Goal: Navigation & Orientation: Find specific page/section

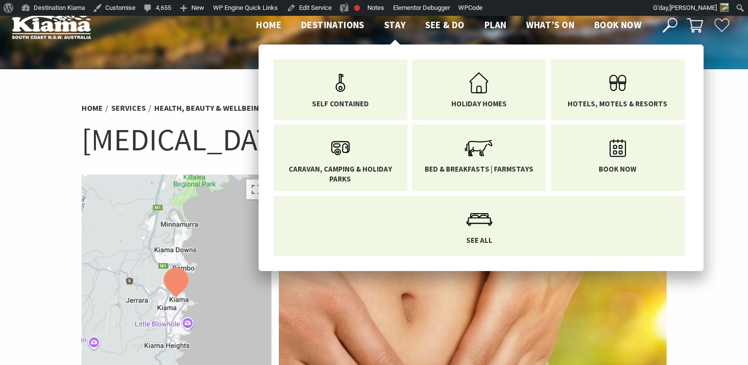
click at [386, 25] on span "Stay" at bounding box center [395, 25] width 22 height 12
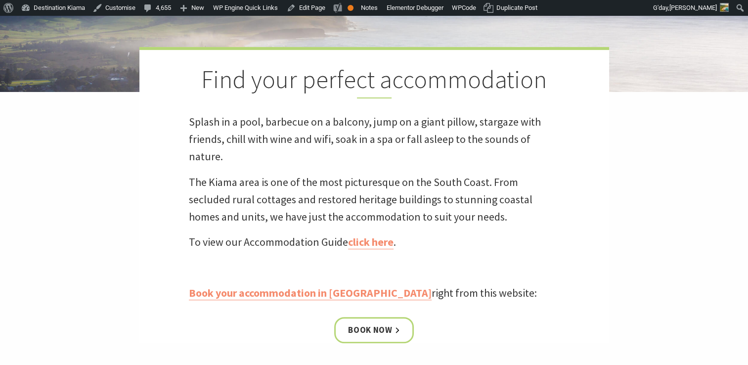
scroll to position [252, 0]
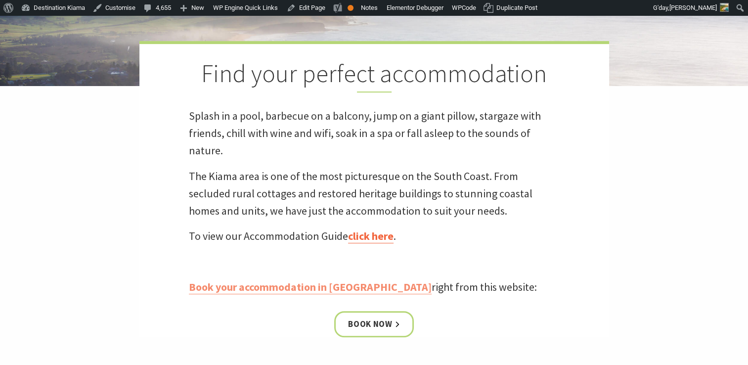
click at [376, 232] on link "click here" at bounding box center [371, 236] width 46 height 14
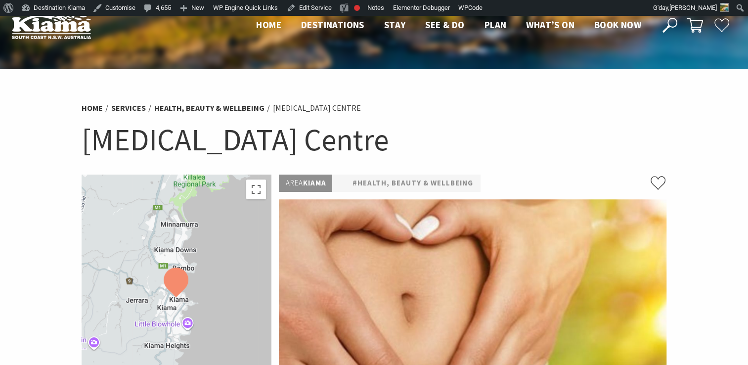
click at [671, 23] on icon at bounding box center [670, 25] width 15 height 15
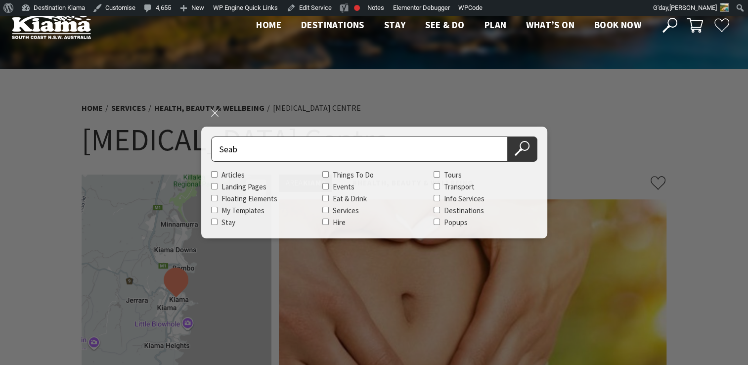
type input "Seab"
click at [508, 137] on button "Search Now" at bounding box center [523, 149] width 30 height 25
click at [517, 146] on icon at bounding box center [522, 148] width 15 height 15
click at [251, 150] on input "Seab" at bounding box center [359, 149] width 297 height 25
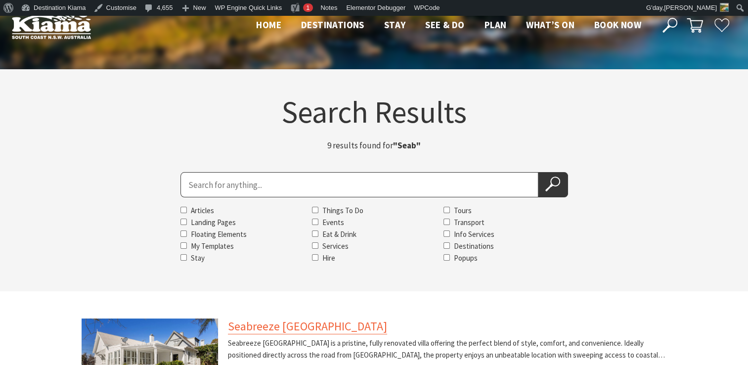
click at [264, 325] on link "Seabreeze Luxury Beach House" at bounding box center [307, 327] width 159 height 16
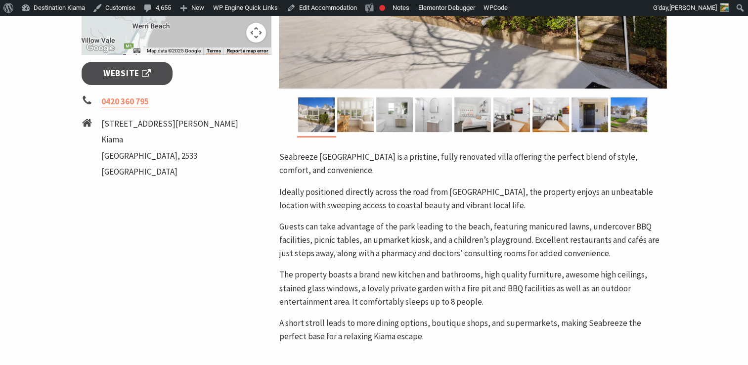
scroll to position [365, 0]
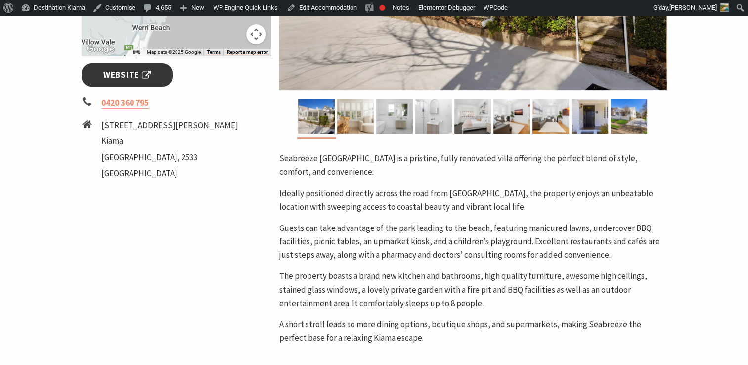
click at [120, 71] on span "Website" at bounding box center [126, 74] width 47 height 13
